Goal: Find specific page/section

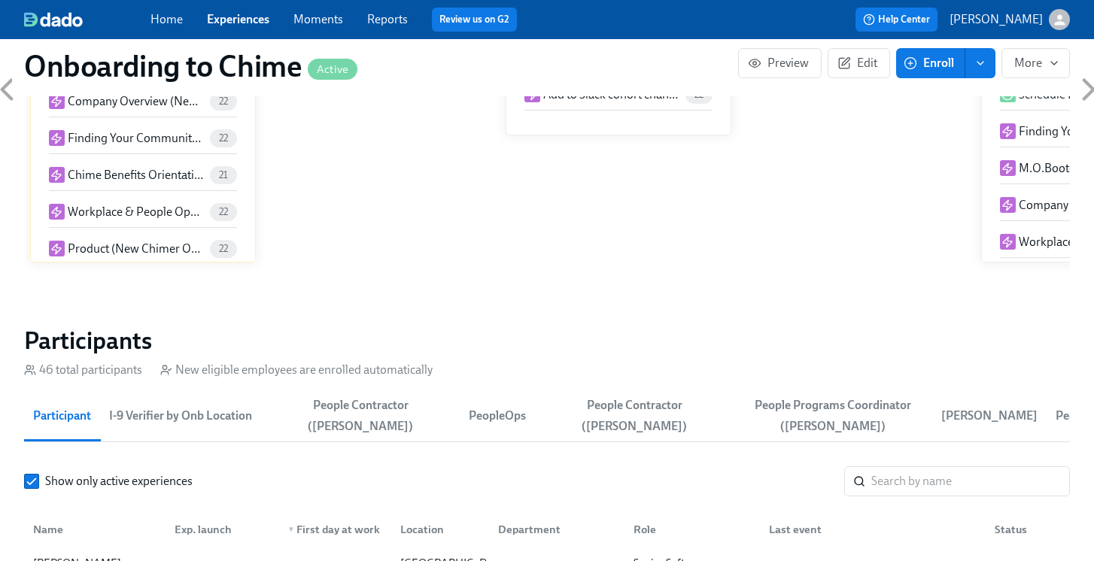
scroll to position [1414, 0]
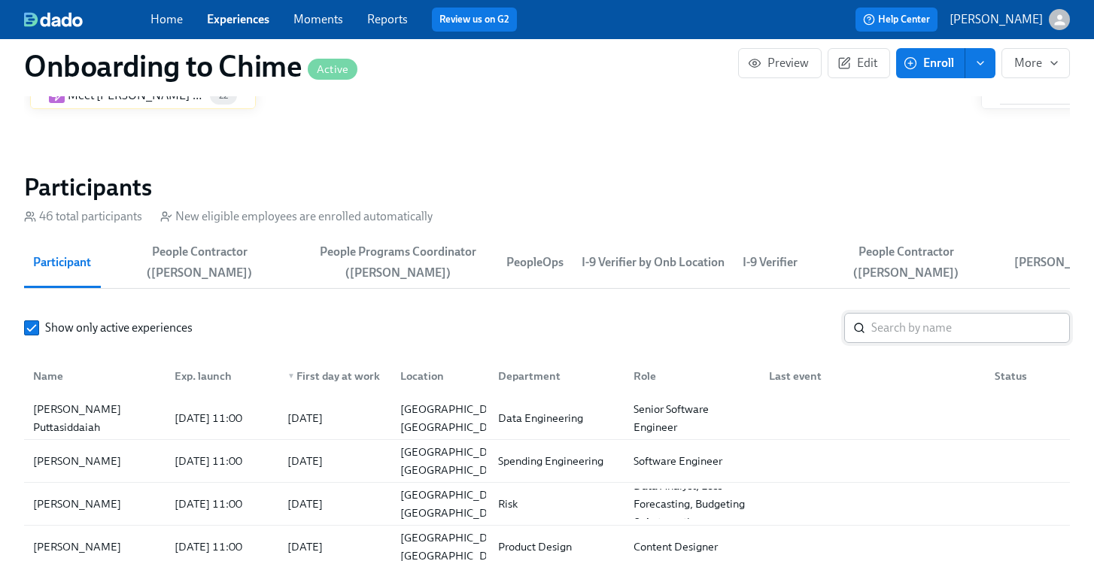
scroll to position [1588, 0]
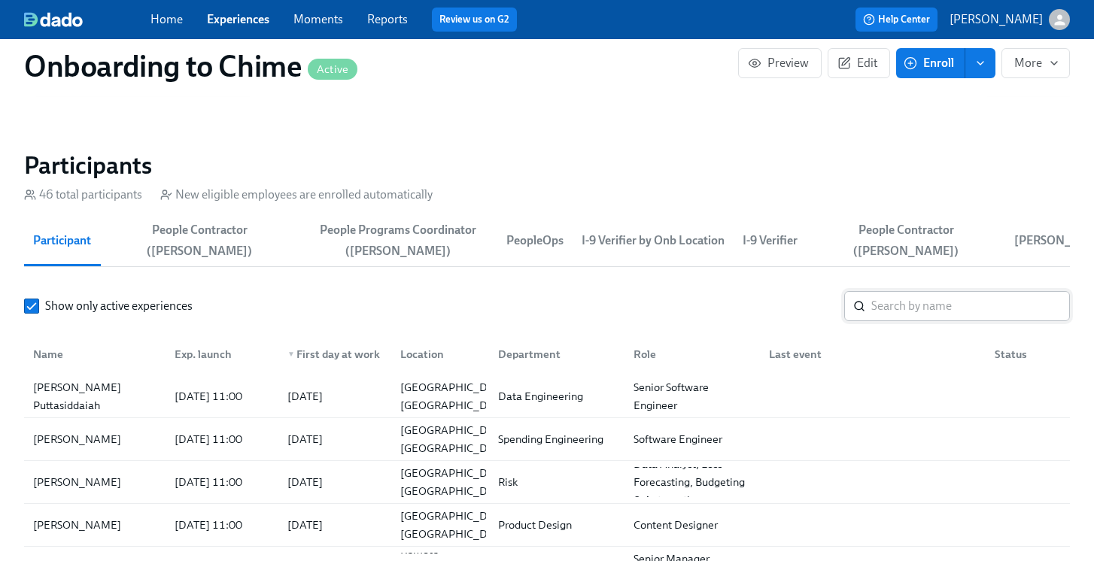
click at [935, 311] on input "search" at bounding box center [970, 306] width 199 height 30
paste input "Joshua McDaniel"
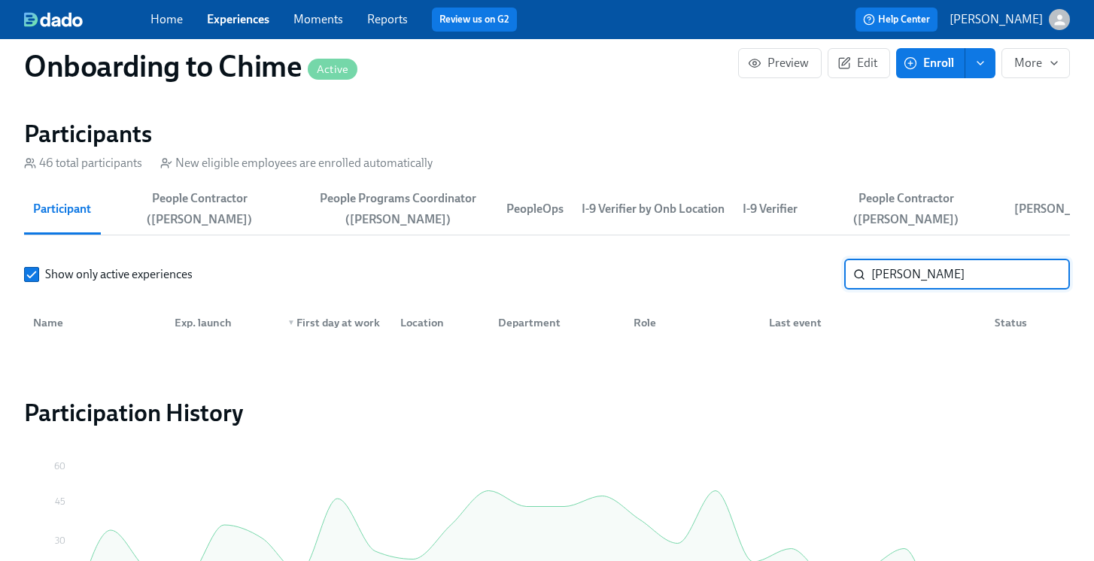
scroll to position [1615, 0]
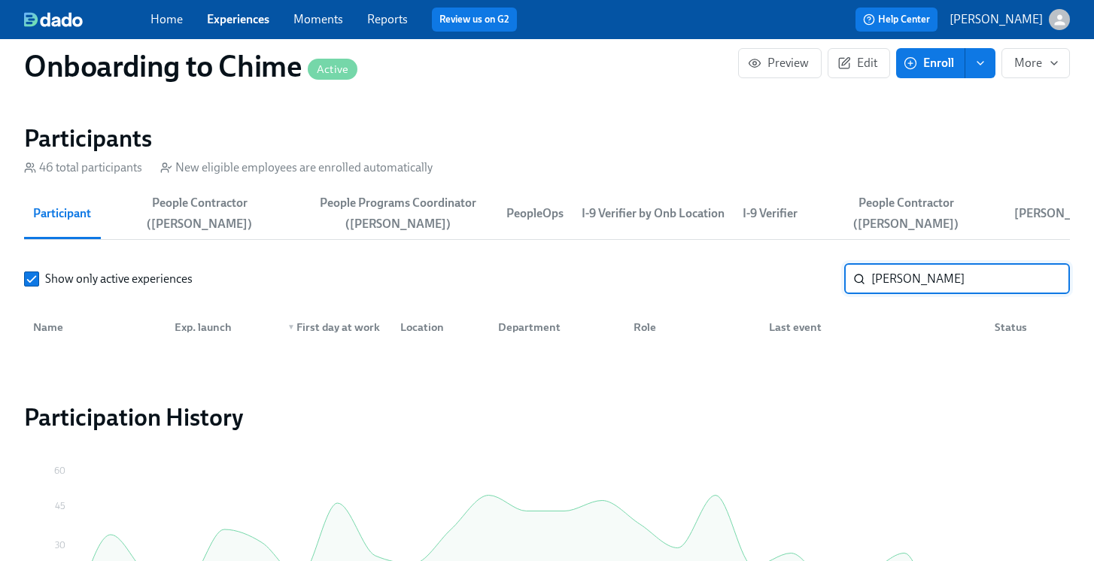
click at [928, 273] on input "Joshua McDaniel" at bounding box center [970, 279] width 199 height 30
paste input "[PERSON_NAME]"
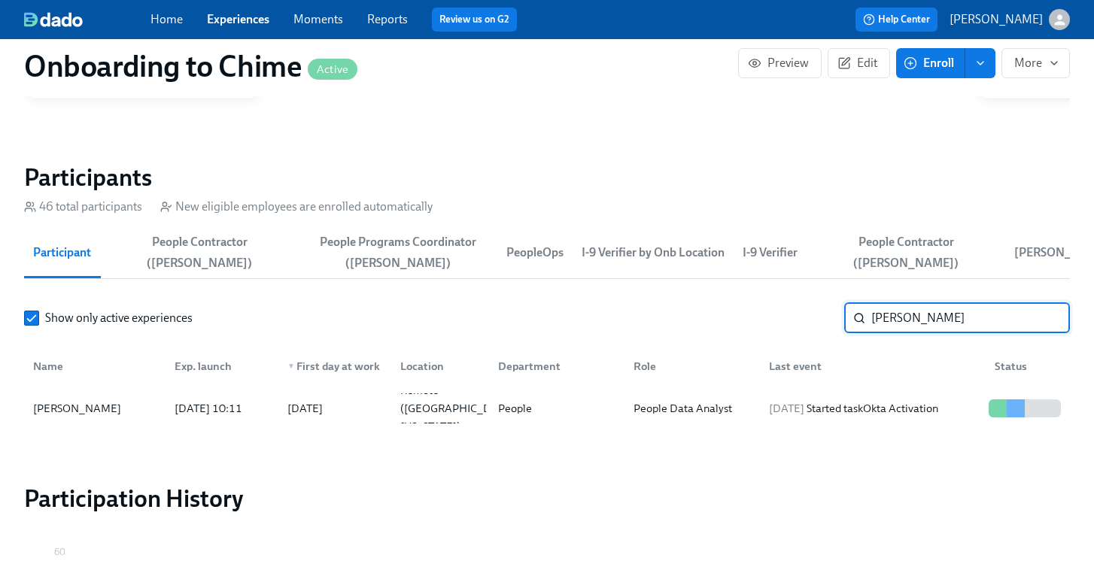
scroll to position [1579, 0]
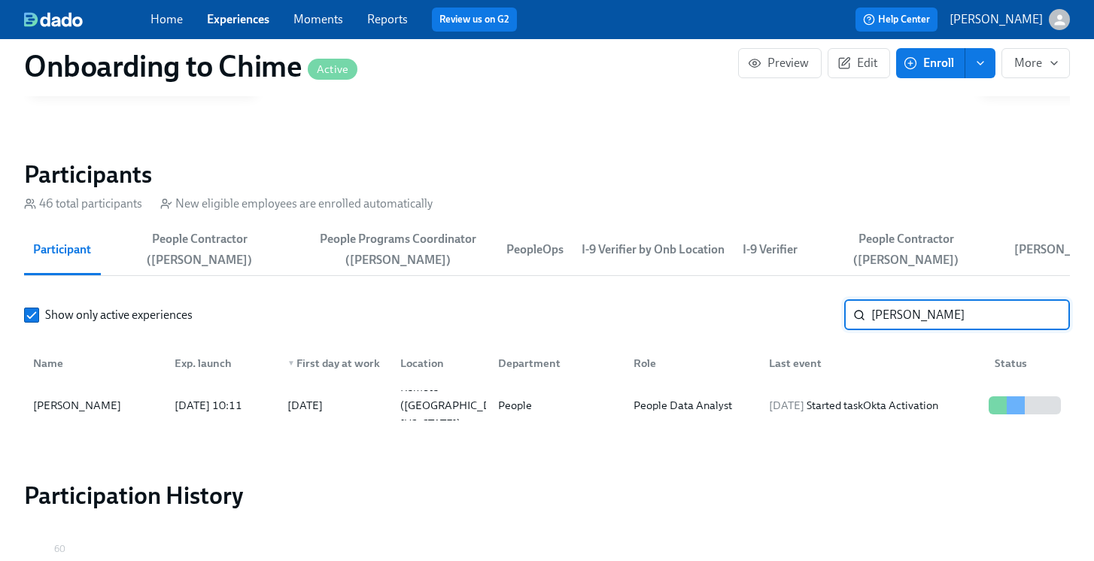
click at [924, 317] on input "[PERSON_NAME]" at bounding box center [970, 315] width 199 height 30
paste input "Joshua McDaniel"
type input "Joshua McDaniel"
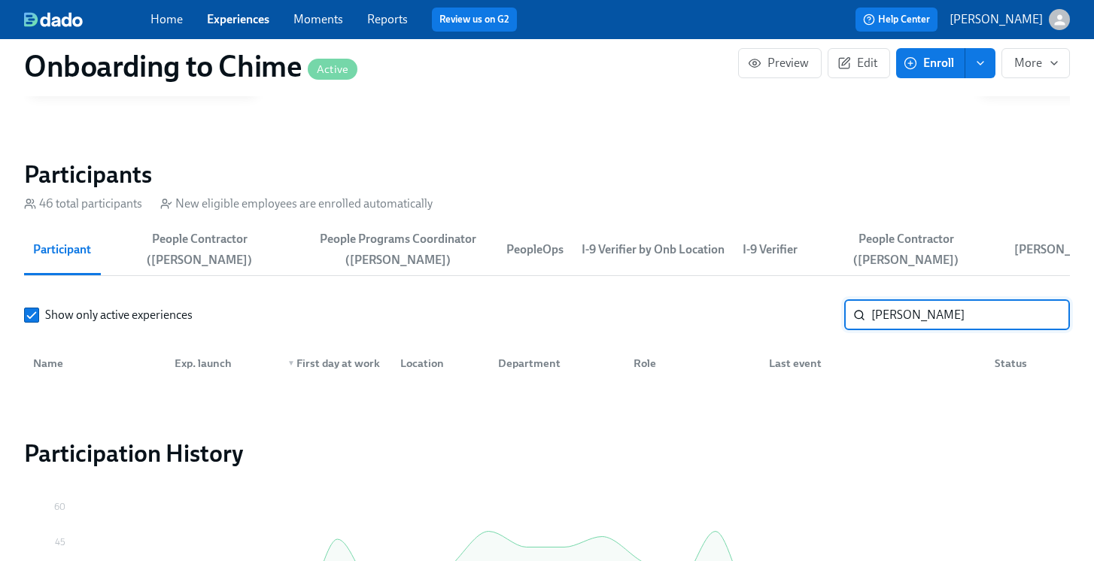
scroll to position [1606, 0]
